Goal: Find specific page/section: Find specific page/section

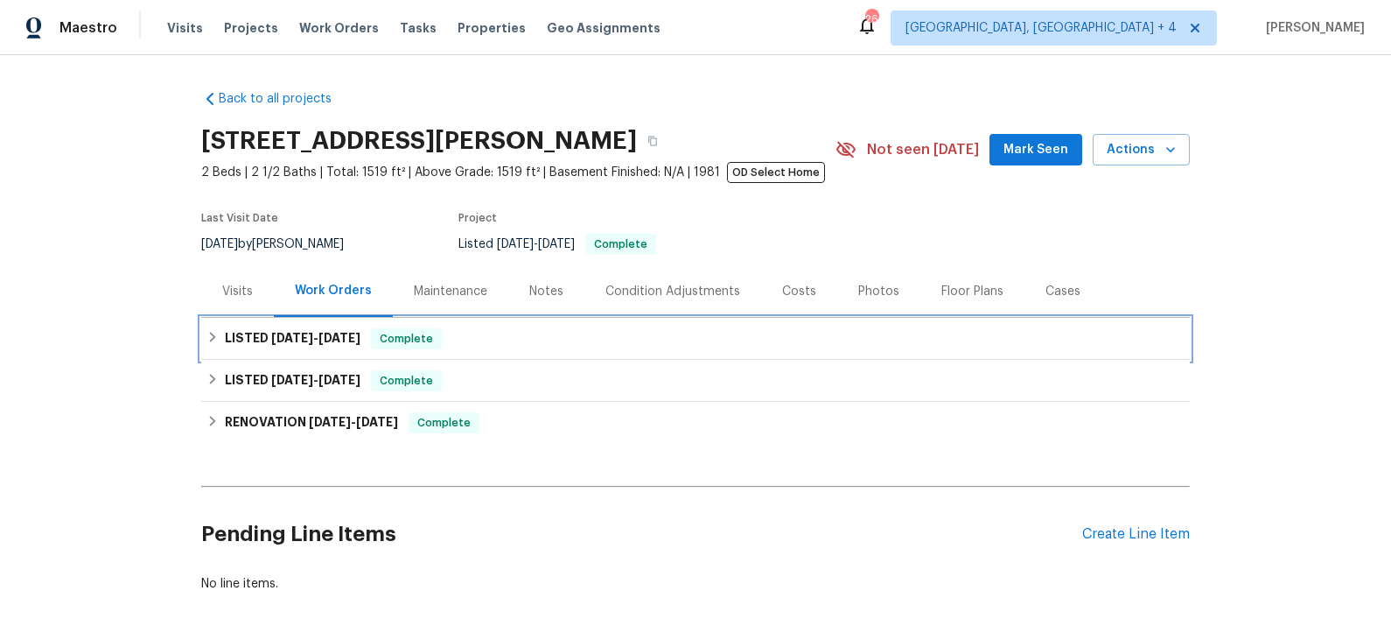
click at [458, 341] on div "LISTED [DATE] - [DATE] Complete" at bounding box center [696, 338] width 978 height 21
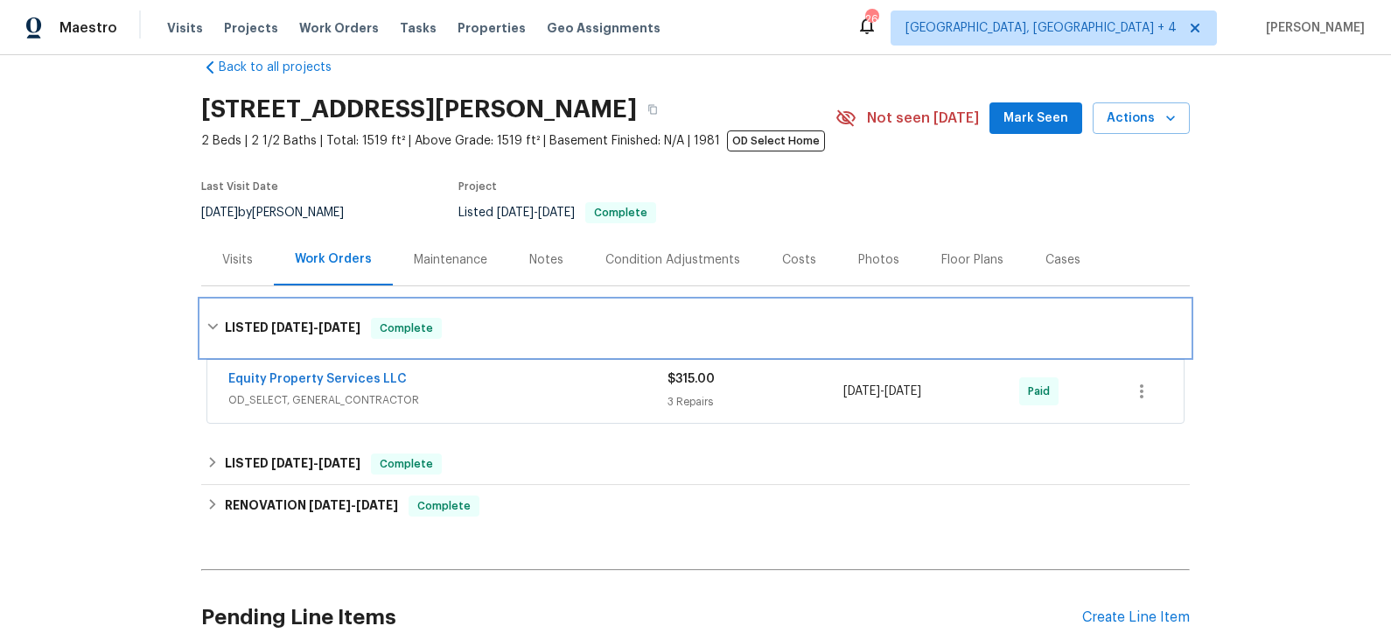
scroll to position [48, 0]
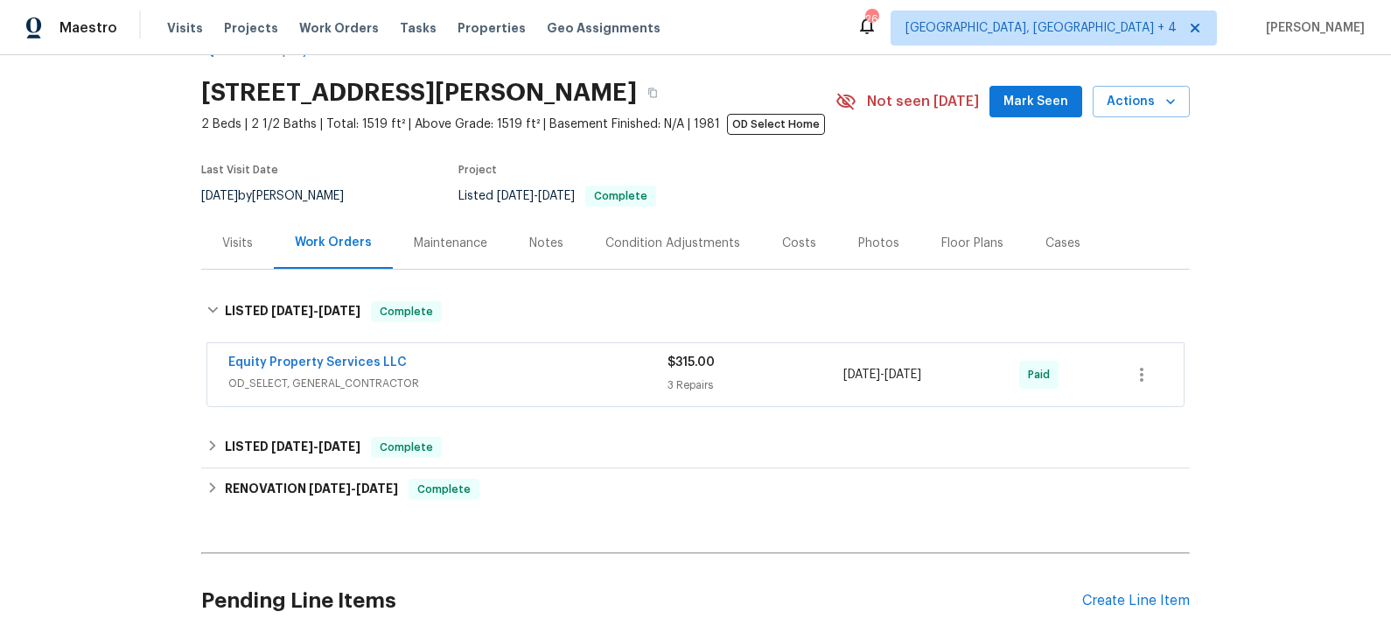
click at [509, 365] on div "Equity Property Services LLC" at bounding box center [447, 364] width 439 height 21
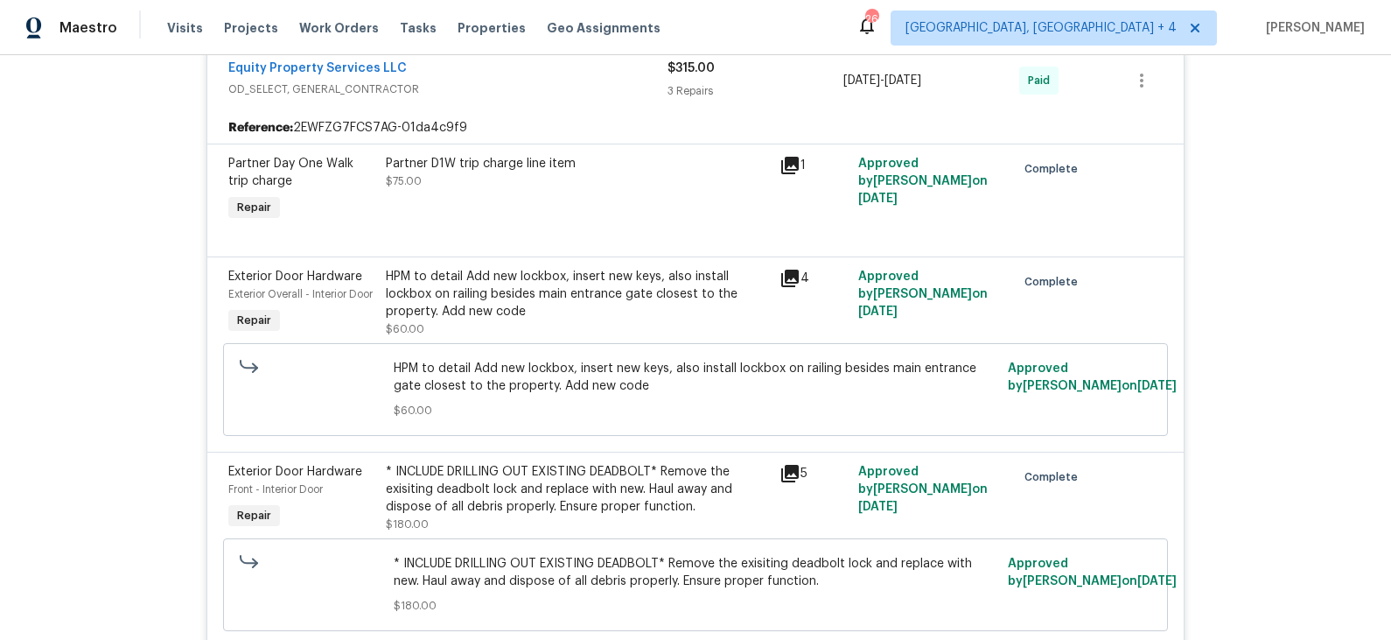
scroll to position [364, 0]
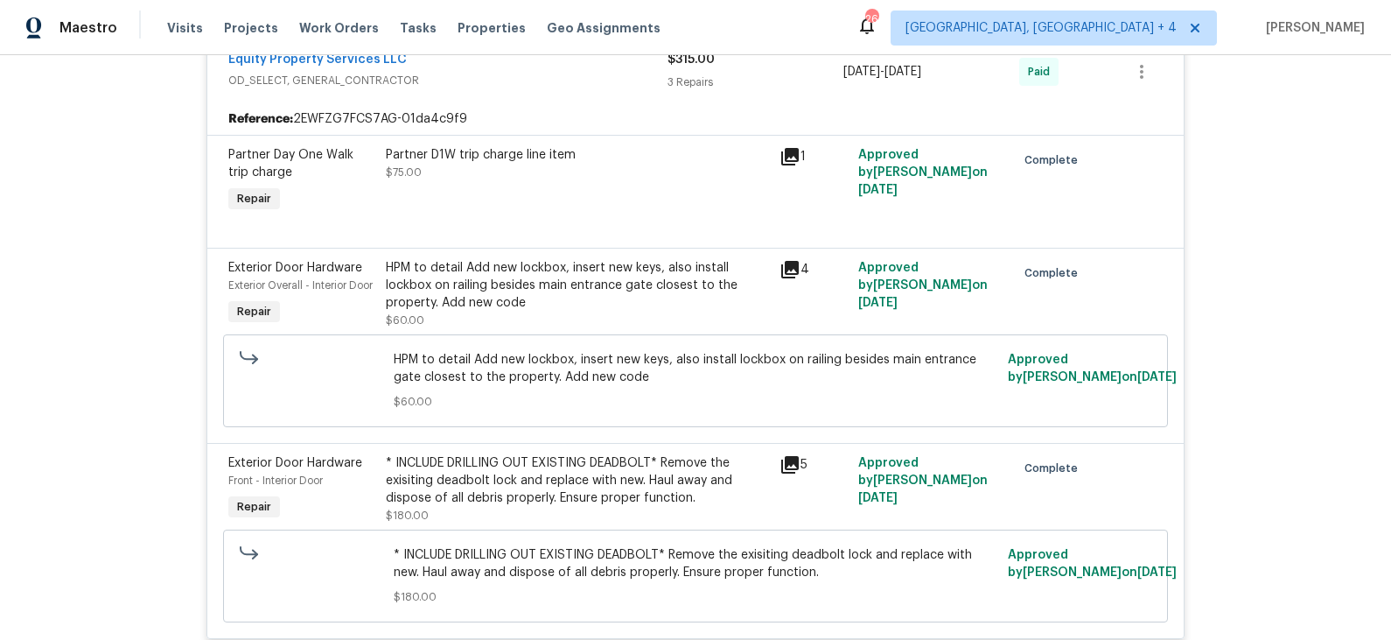
click at [794, 270] on icon at bounding box center [790, 269] width 21 height 21
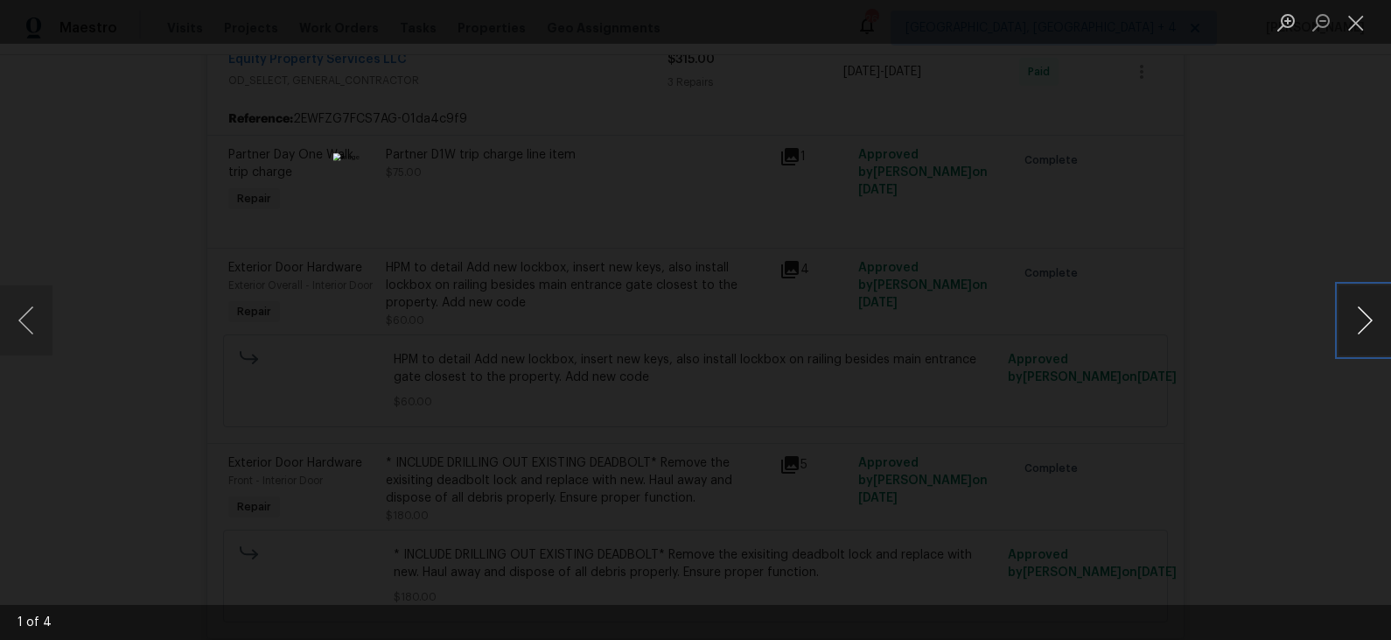
click at [1363, 326] on button "Next image" at bounding box center [1365, 320] width 53 height 70
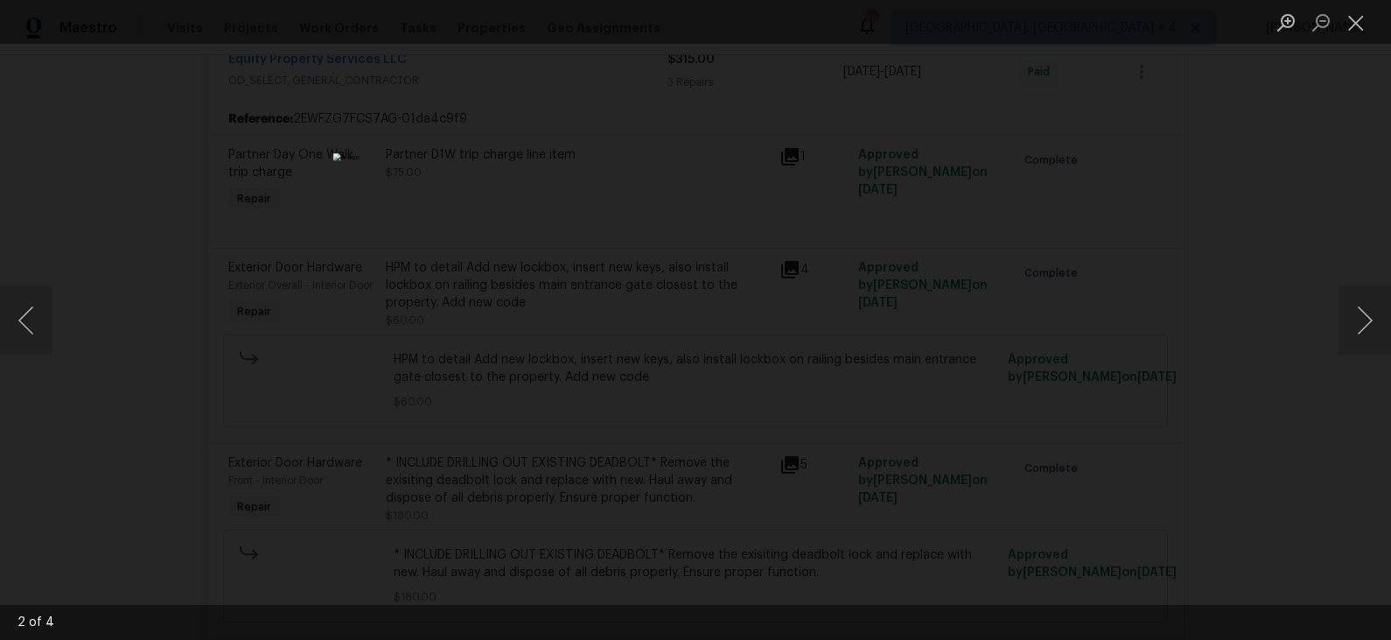
click at [1077, 312] on div "Lightbox" at bounding box center [695, 320] width 1391 height 640
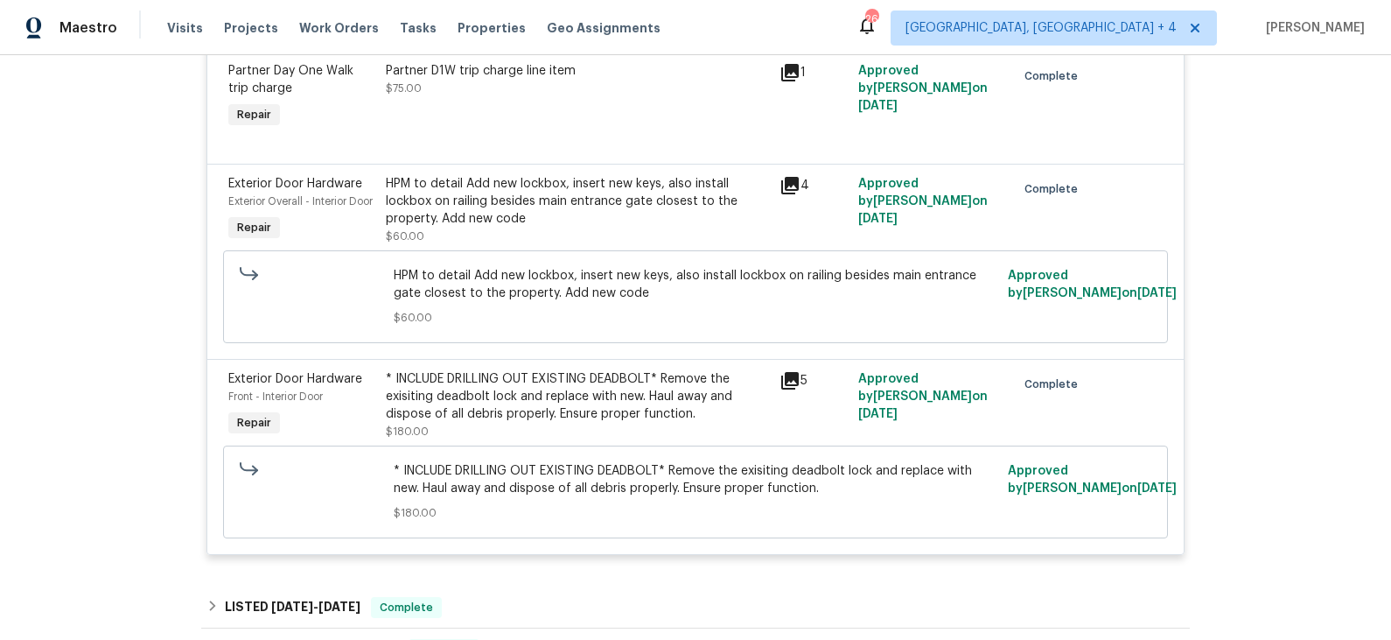
scroll to position [451, 0]
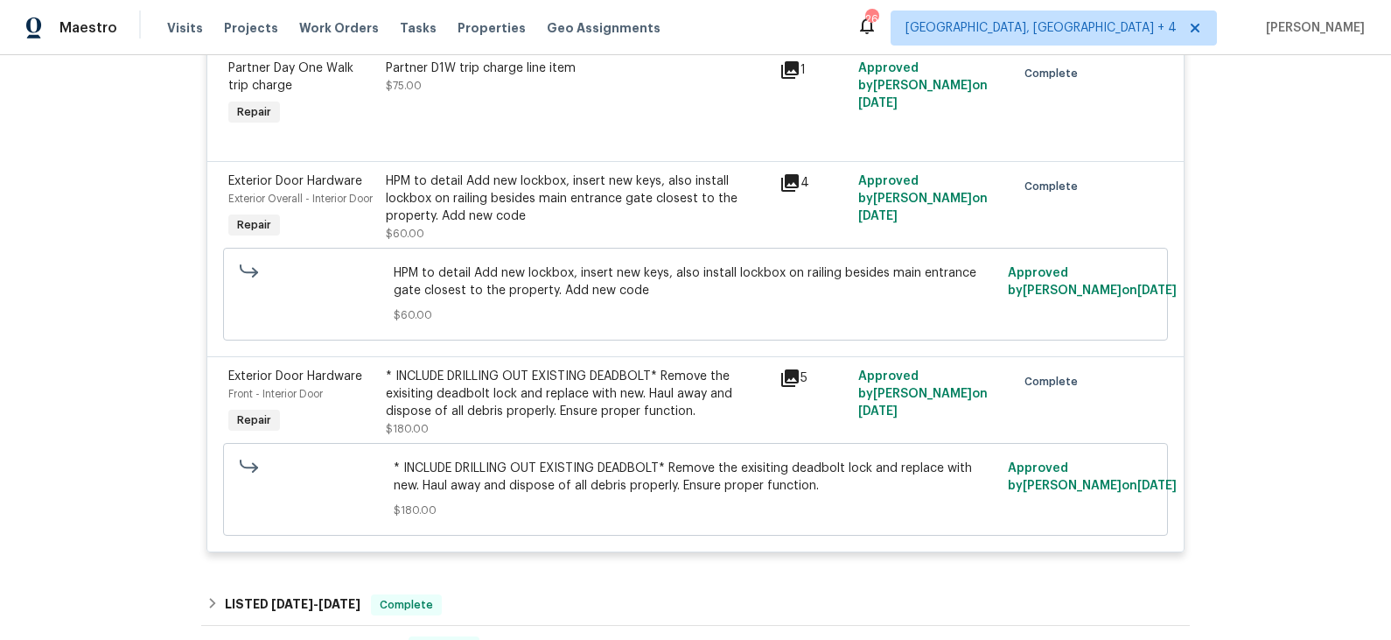
click at [795, 387] on icon at bounding box center [790, 378] width 18 height 18
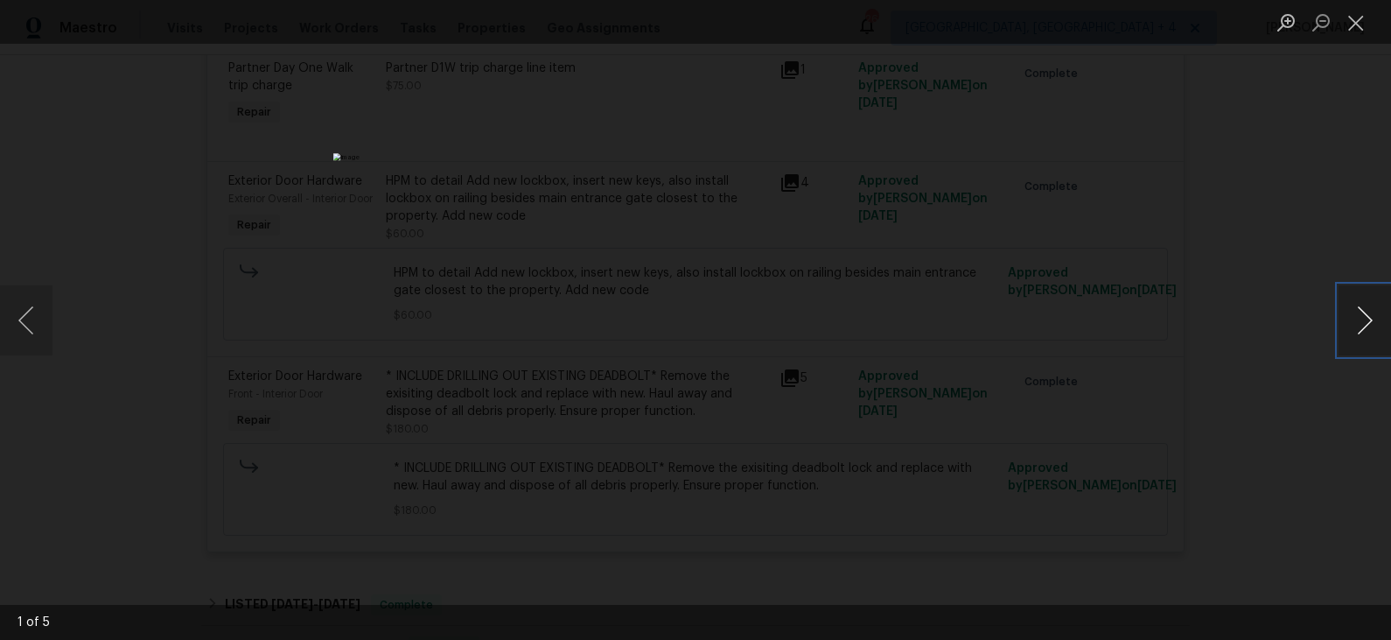
click at [1368, 321] on button "Next image" at bounding box center [1365, 320] width 53 height 70
click at [1361, 302] on button "Next image" at bounding box center [1365, 320] width 53 height 70
click at [1151, 341] on div "Lightbox" at bounding box center [695, 320] width 1391 height 640
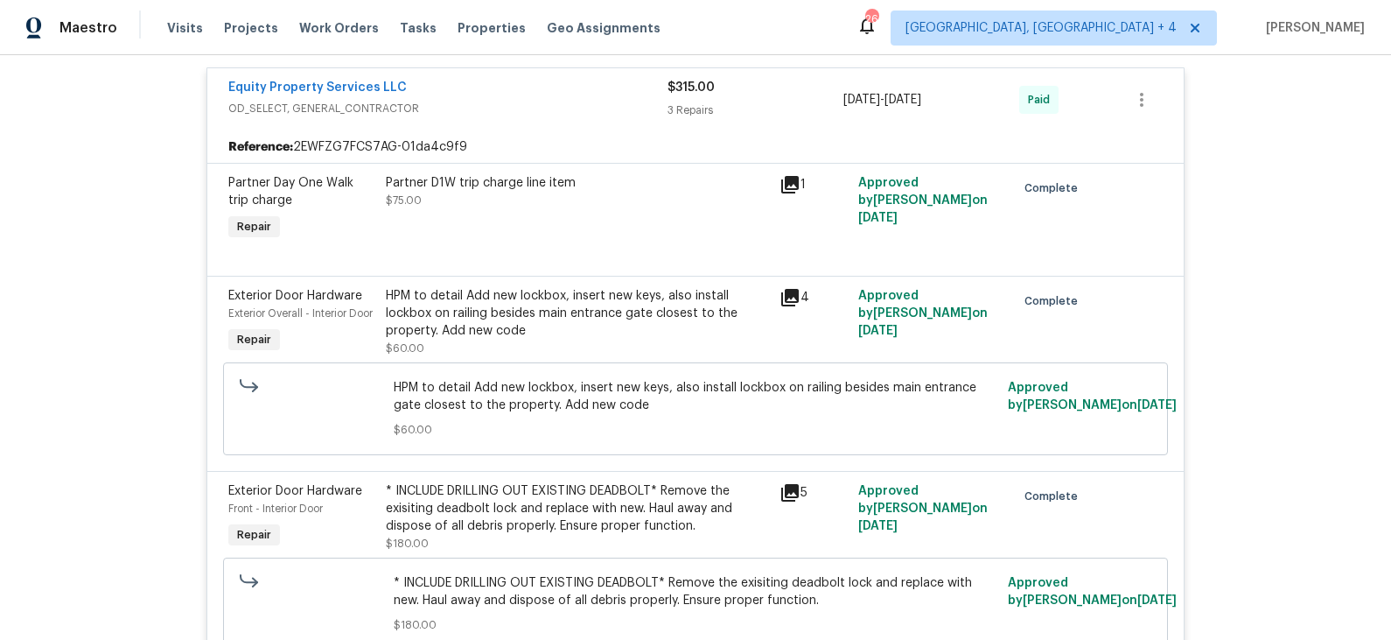
scroll to position [329, 0]
